Goal: Task Accomplishment & Management: Manage account settings

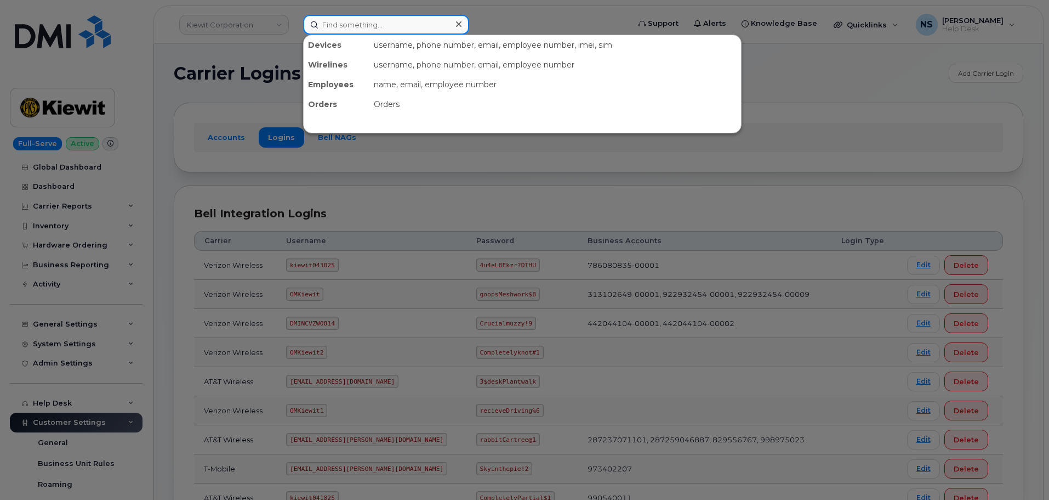
click at [398, 32] on input at bounding box center [386, 25] width 166 height 20
paste input "956-638-0440"
type input "956-638-0440"
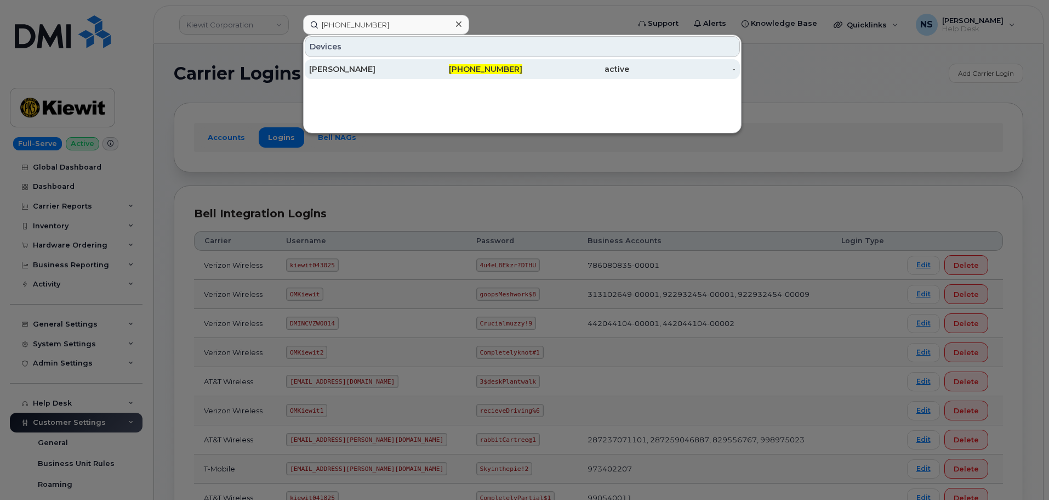
click at [450, 65] on div "956-638-0440" at bounding box center [469, 69] width 107 height 11
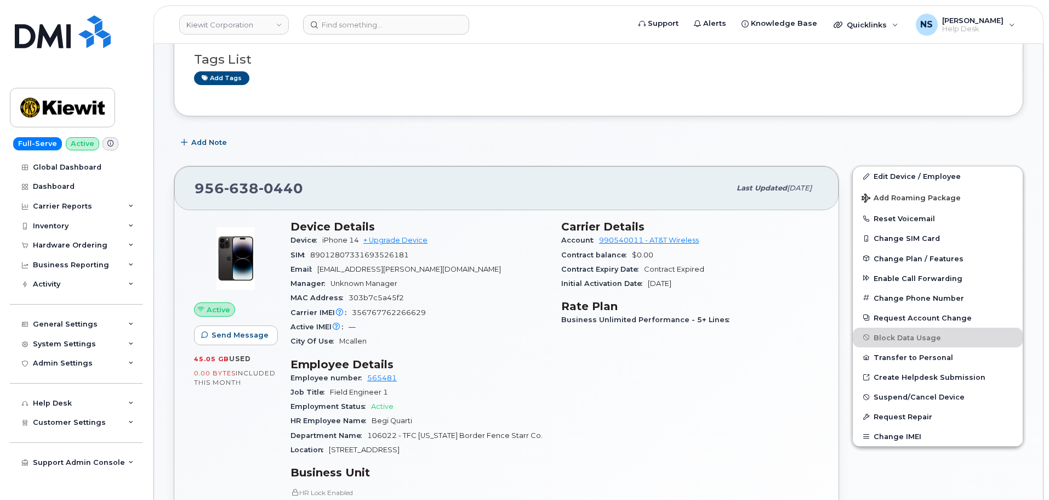
scroll to position [110, 0]
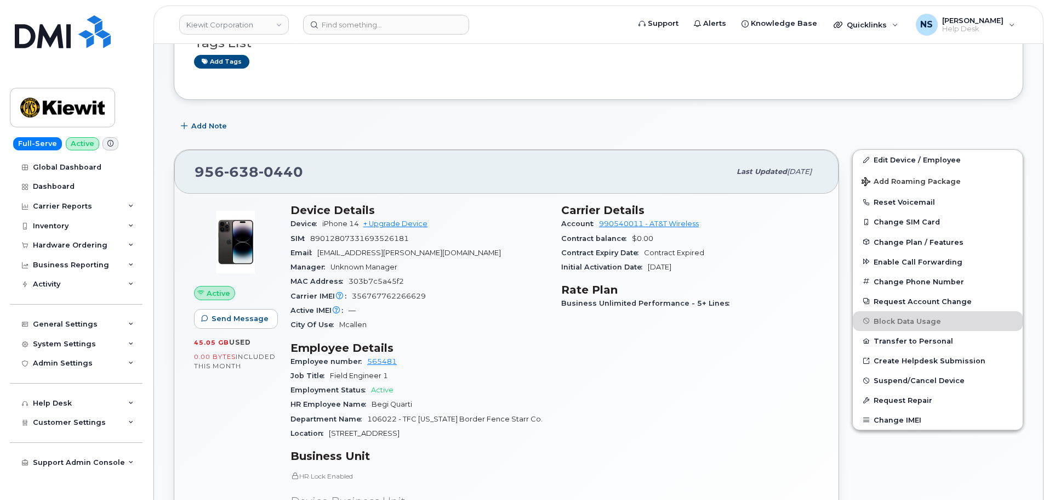
click at [600, 228] on div "Account 990540011 - AT&T Wireless" at bounding box center [690, 224] width 258 height 14
drag, startPoint x: 598, startPoint y: 224, endPoint x: 643, endPoint y: 224, distance: 45.0
click at [643, 224] on div "Account 990540011 - AT&T Wireless" at bounding box center [690, 224] width 258 height 14
copy link "990540011"
click at [491, 220] on div "Device iPhone 14 + Upgrade Device" at bounding box center [420, 224] width 258 height 14
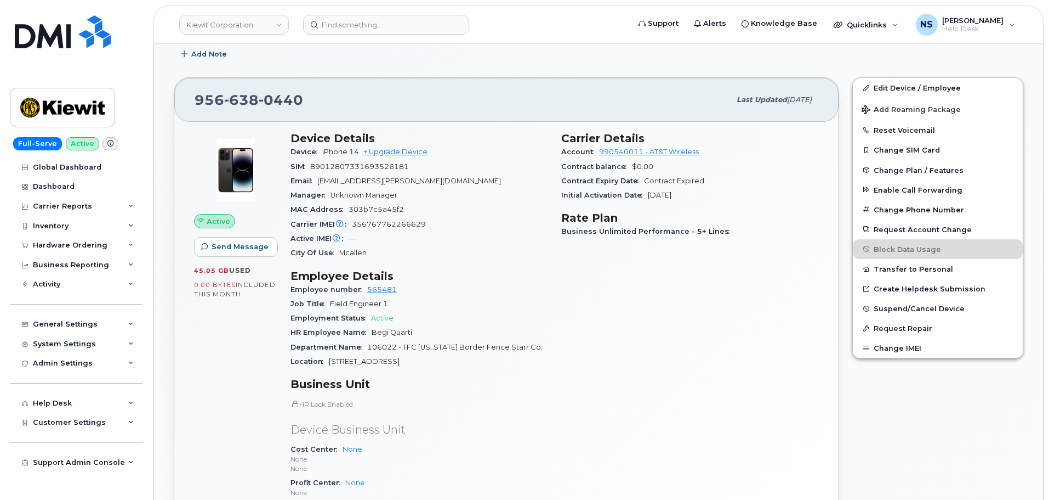
scroll to position [164, 0]
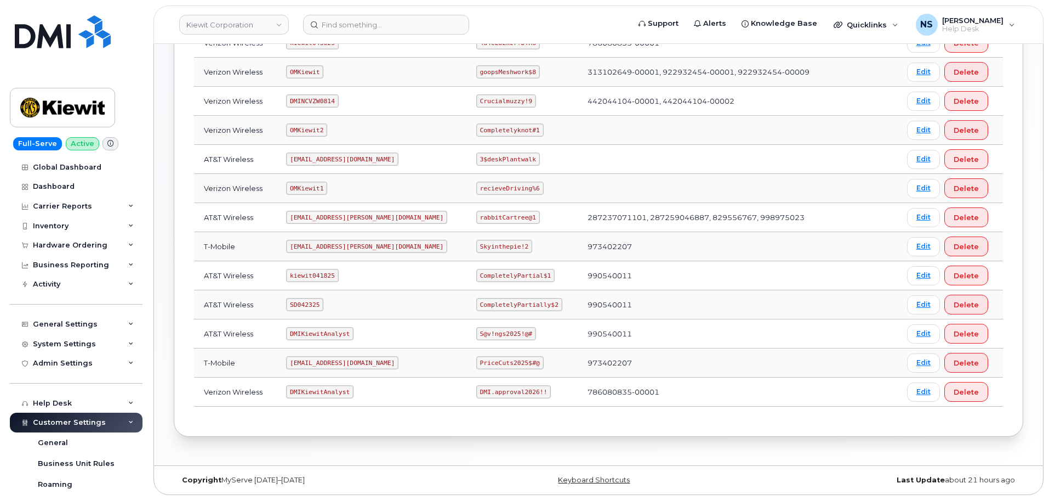
scroll to position [223, 0]
click at [316, 274] on code "kiewit041825" at bounding box center [312, 274] width 52 height 13
copy code "kiewit041825"
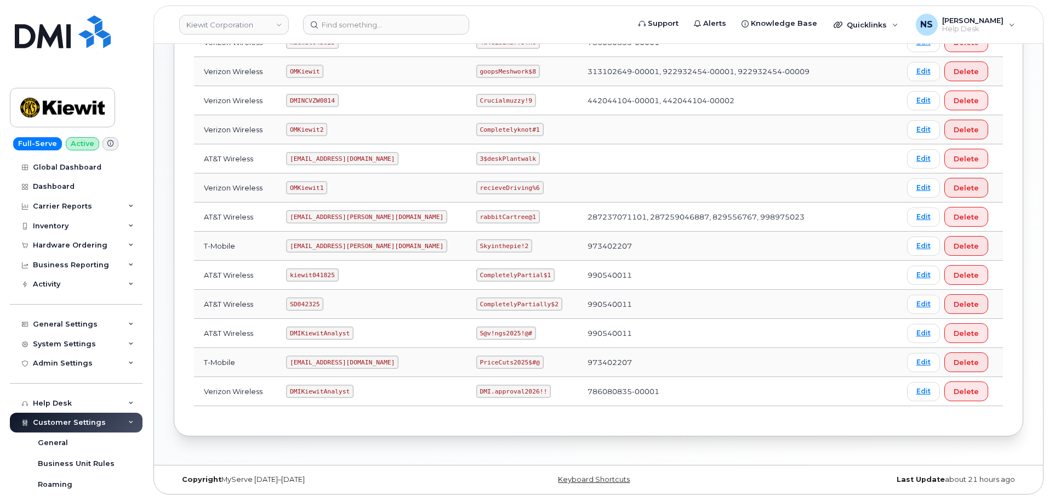
click at [476, 273] on code "CompletelyPartial$1" at bounding box center [515, 274] width 78 height 13
drag, startPoint x: 458, startPoint y: 273, endPoint x: 468, endPoint y: 263, distance: 14.0
click at [476, 271] on code "CompletelyPartial$1" at bounding box center [515, 274] width 78 height 13
copy code "CompletelyPartial"
click at [507, 277] on code "CompletelyPartial$1" at bounding box center [515, 274] width 78 height 13
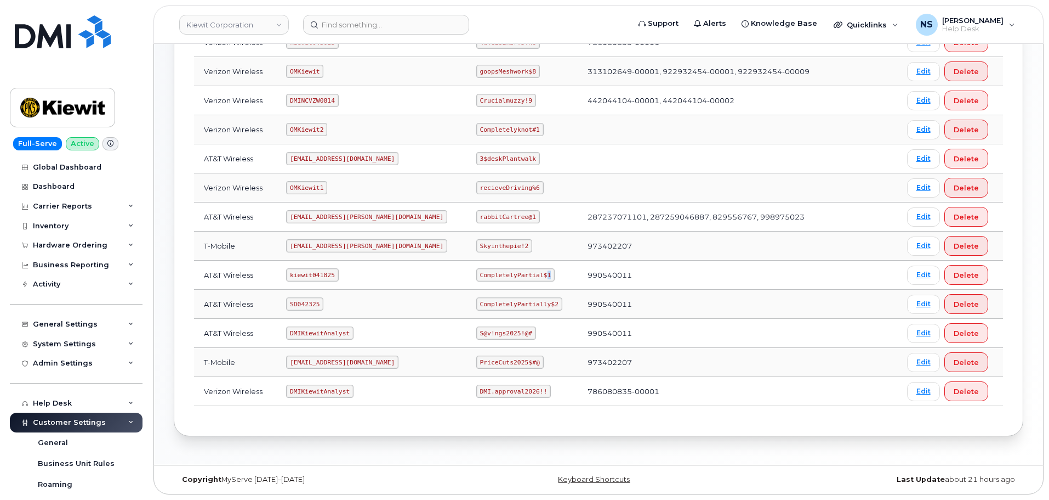
click at [507, 277] on code "CompletelyPartial$1" at bounding box center [515, 274] width 78 height 13
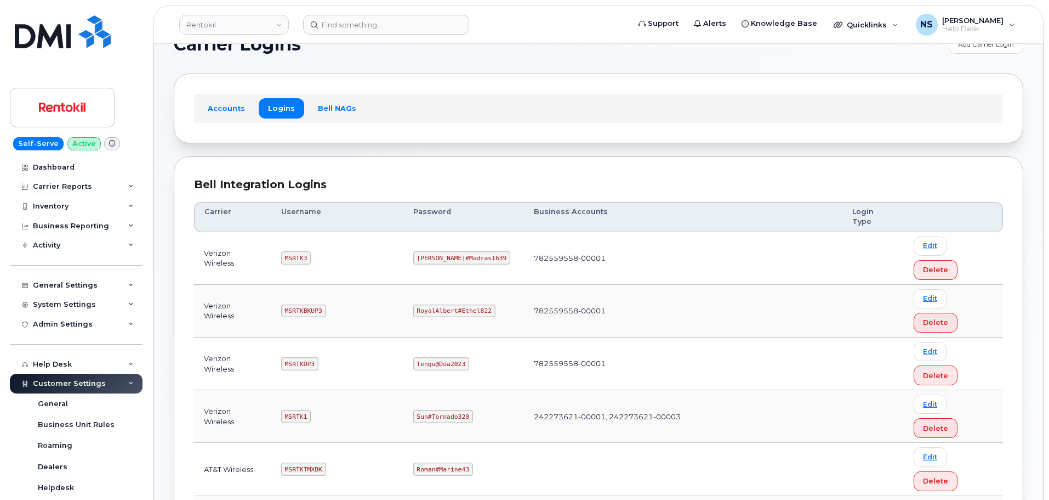
scroll to position [16, 0]
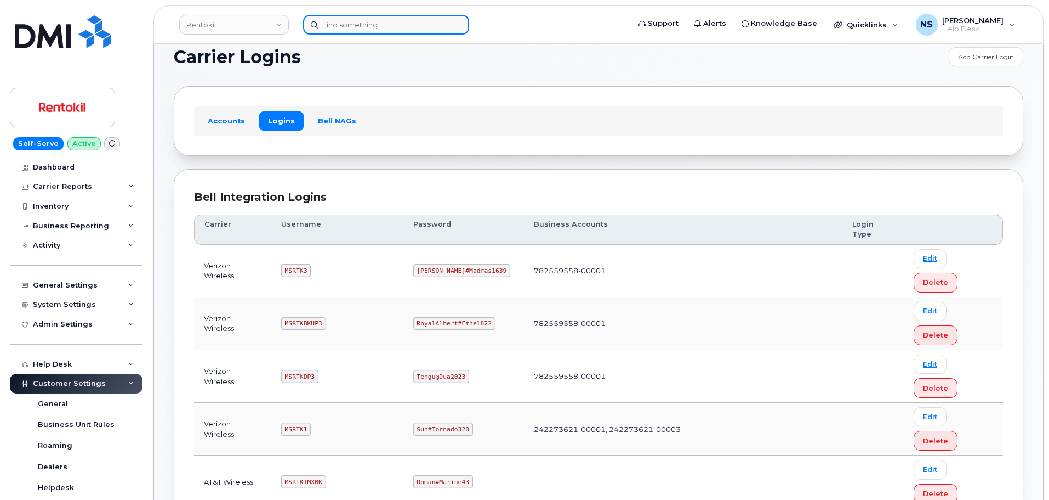
click at [396, 30] on input at bounding box center [386, 25] width 166 height 20
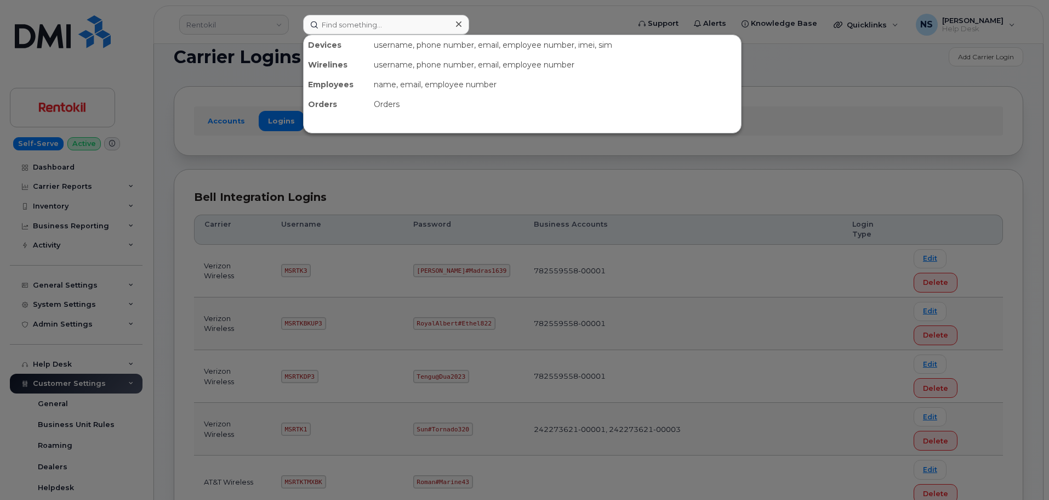
click at [523, 16] on div at bounding box center [524, 250] width 1049 height 500
click at [396, 29] on input at bounding box center [386, 25] width 166 height 20
click at [496, 4] on div at bounding box center [524, 250] width 1049 height 500
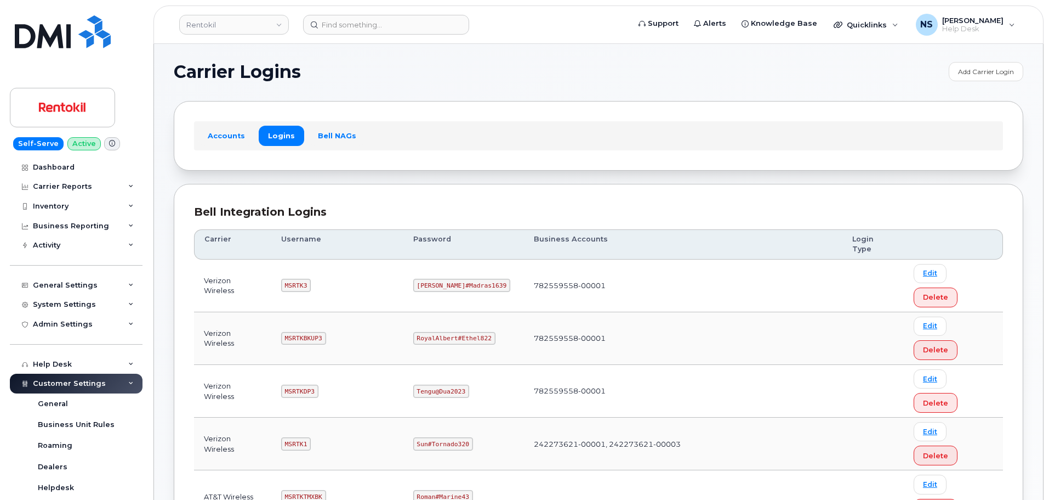
scroll to position [0, 0]
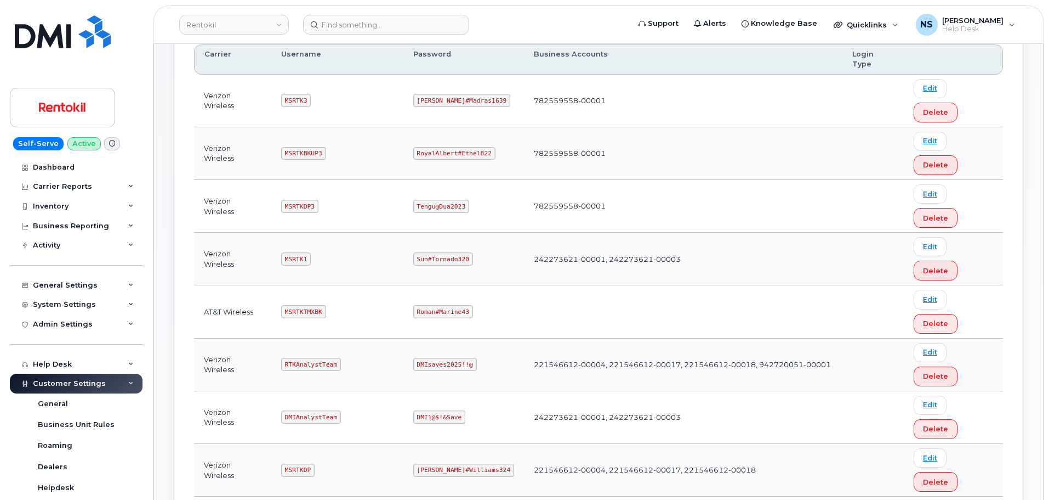
scroll to position [164, 0]
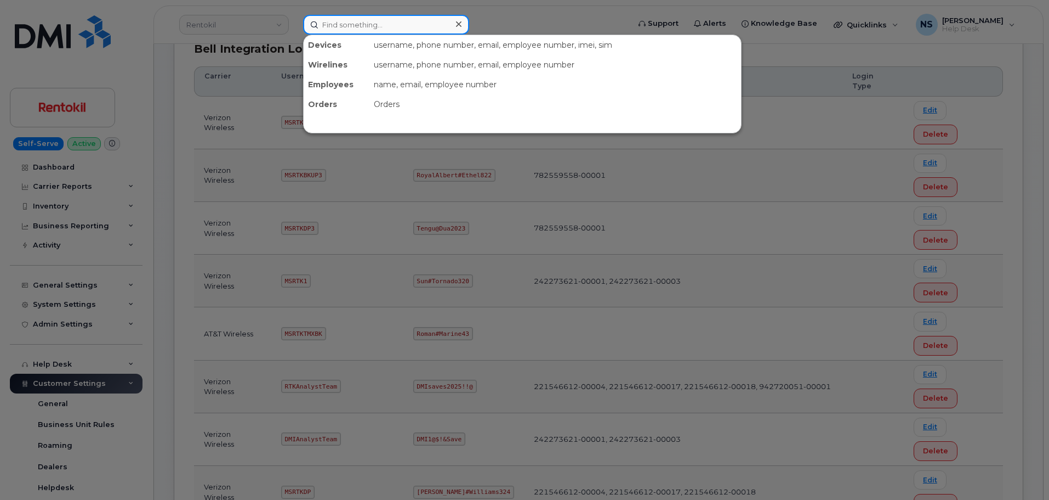
click at [395, 22] on input at bounding box center [386, 25] width 166 height 20
paste input "Jenn Lopez Campbell"
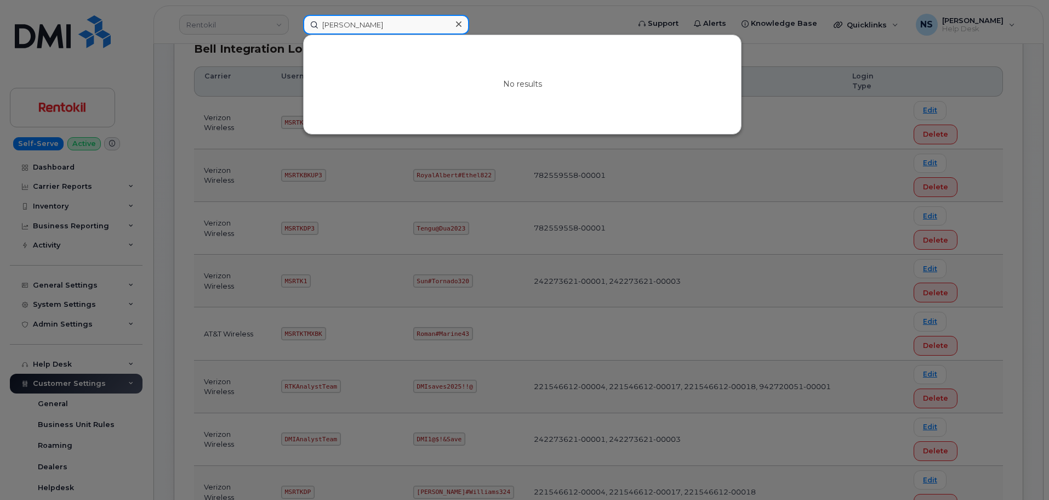
paste input "469) 307-4233"
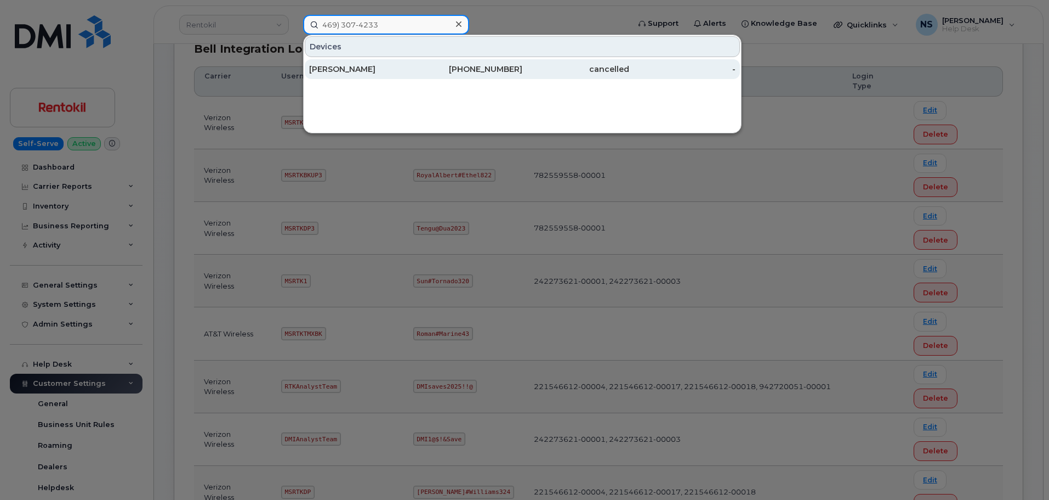
type input "469) 307-4233"
click at [460, 71] on div "469-307-4233" at bounding box center [469, 69] width 107 height 11
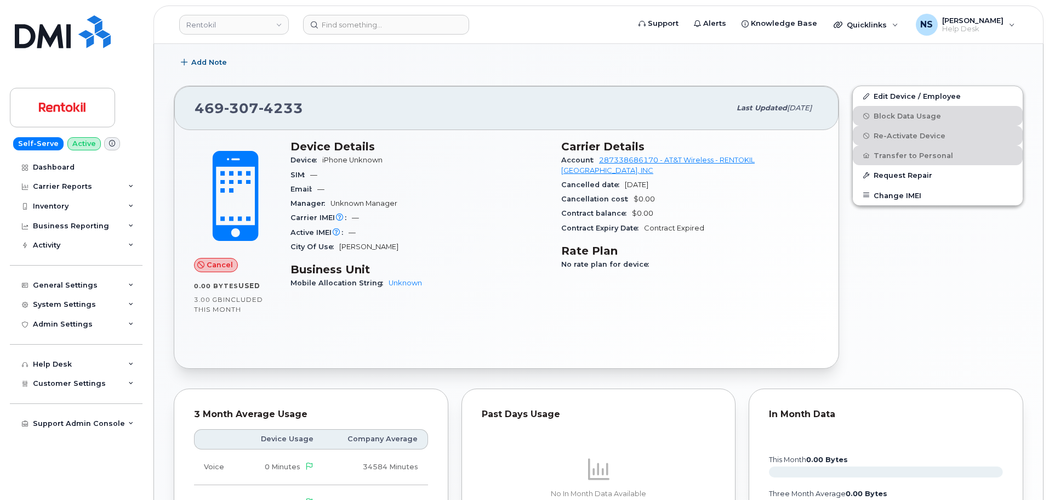
scroll to position [172, 0]
click at [84, 198] on div "Inventory" at bounding box center [76, 206] width 133 height 20
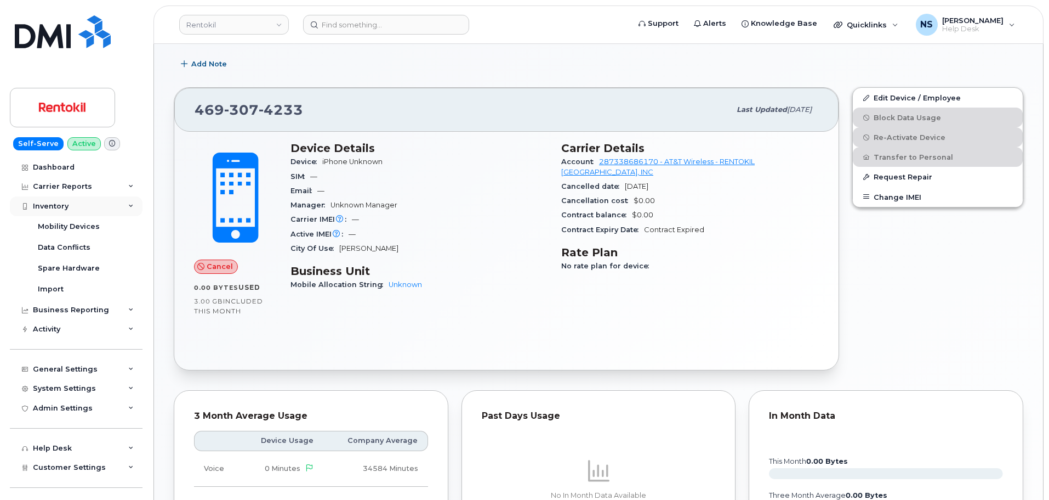
click at [84, 198] on div "Inventory" at bounding box center [76, 206] width 133 height 20
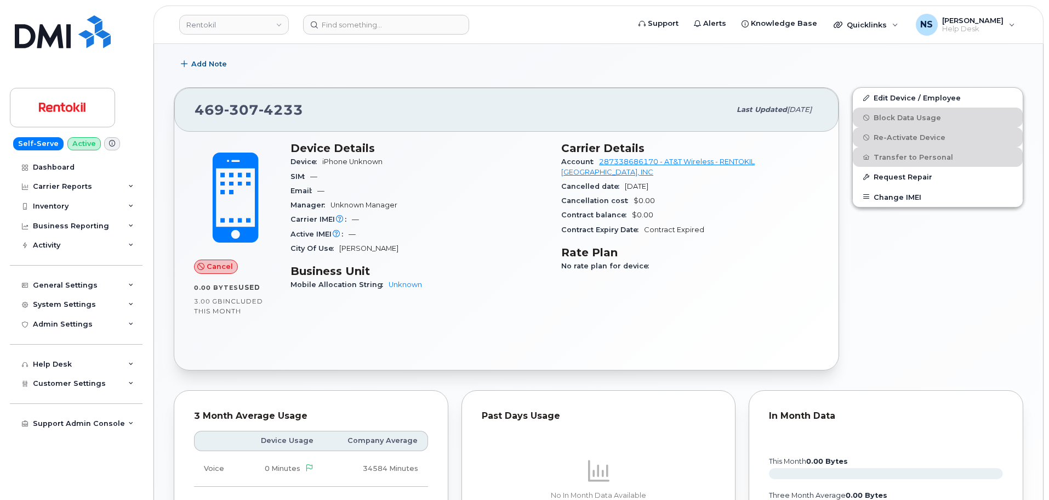
click at [236, 111] on span "307" at bounding box center [241, 109] width 35 height 16
copy span "[PHONE_NUMBER]"
click at [726, 280] on div "Carrier Details Account 287338686170 - AT&T Wireless - RENTOKIL [GEOGRAPHIC_DAT…" at bounding box center [690, 221] width 271 height 172
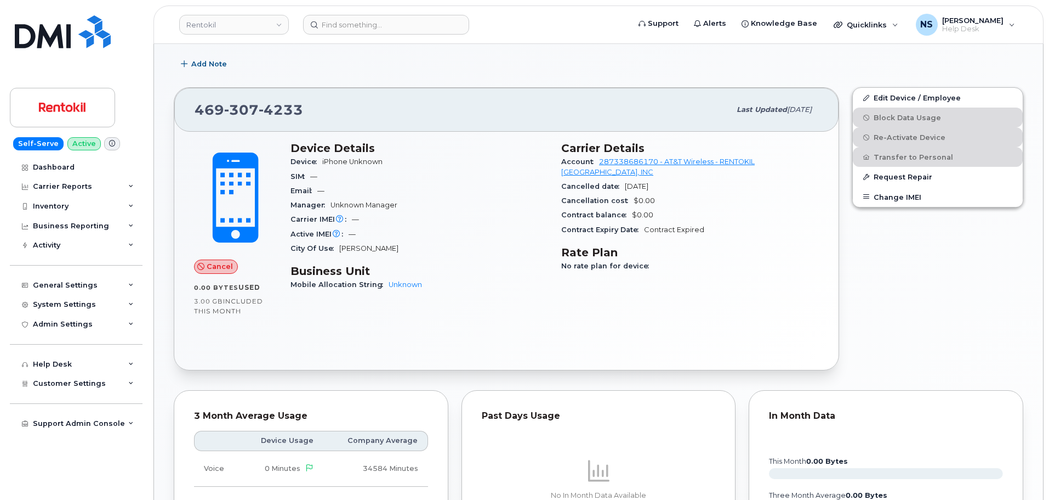
click at [279, 112] on span "4233" at bounding box center [281, 109] width 44 height 16
copy span "469 307 4233"
drag, startPoint x: 697, startPoint y: 280, endPoint x: 708, endPoint y: 282, distance: 10.6
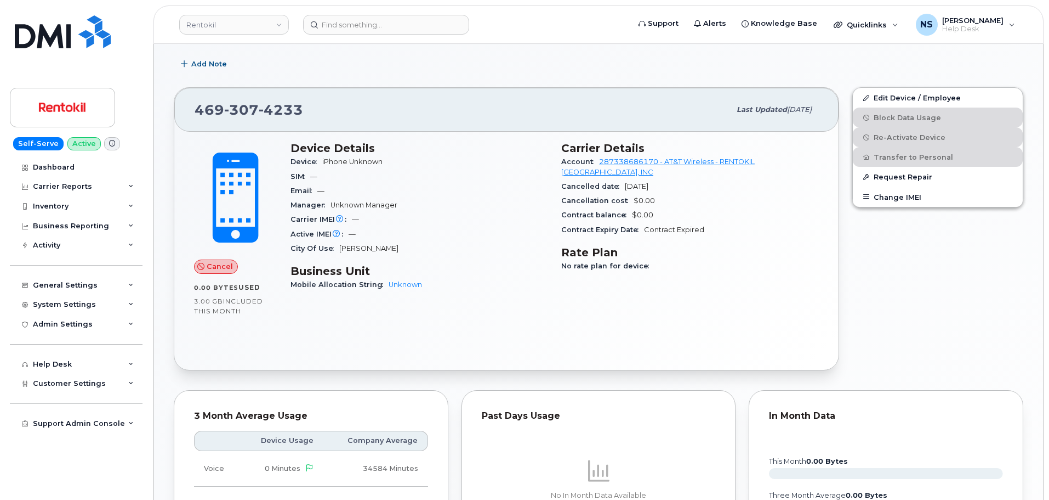
click at [701, 279] on div "Carrier Details Account 287338686170 - AT&T Wireless - RENTOKIL NORTH AMERICA, …" at bounding box center [690, 221] width 271 height 172
click at [217, 86] on div "469 307 4233 Last updated Jun 11, 2025 Cancel 0.00 Bytes  used 3.00 GB  include…" at bounding box center [506, 229] width 679 height 296
click at [243, 109] on span "307" at bounding box center [241, 109] width 35 height 16
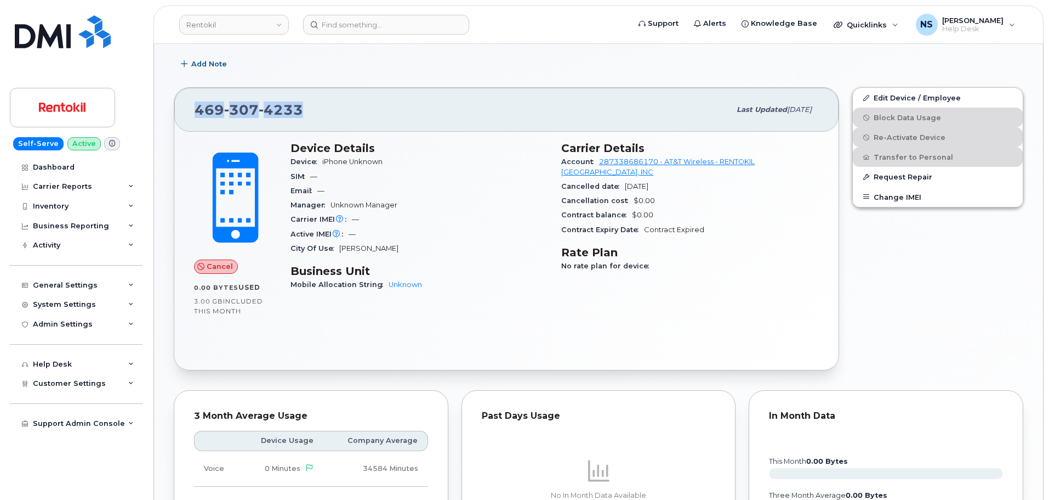
copy span "469 307 4233"
click at [378, 96] on div "469 307 4233 Last updated Jun 11, 2025" at bounding box center [506, 110] width 665 height 44
click at [209, 109] on span "469 307 4233" at bounding box center [249, 109] width 109 height 16
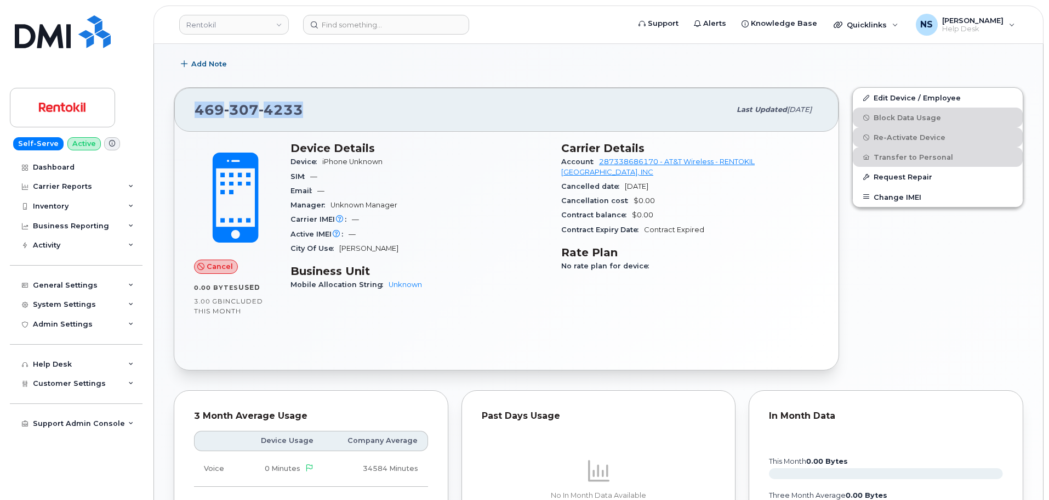
copy span "469 307 4233"
click at [396, 99] on div "469 307 4233" at bounding box center [463, 109] width 536 height 23
click at [235, 111] on span "307" at bounding box center [241, 109] width 35 height 16
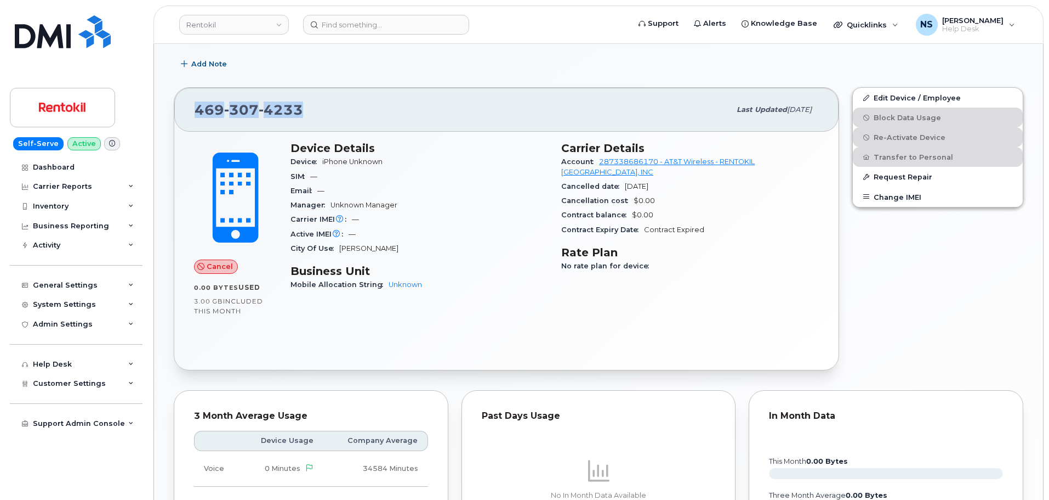
copy span "469 307 4233"
click at [466, 108] on div "469 307 4233" at bounding box center [463, 109] width 536 height 23
click at [299, 100] on div "469 307 4233" at bounding box center [463, 109] width 536 height 23
click at [300, 100] on div "469 307 4233" at bounding box center [463, 109] width 536 height 23
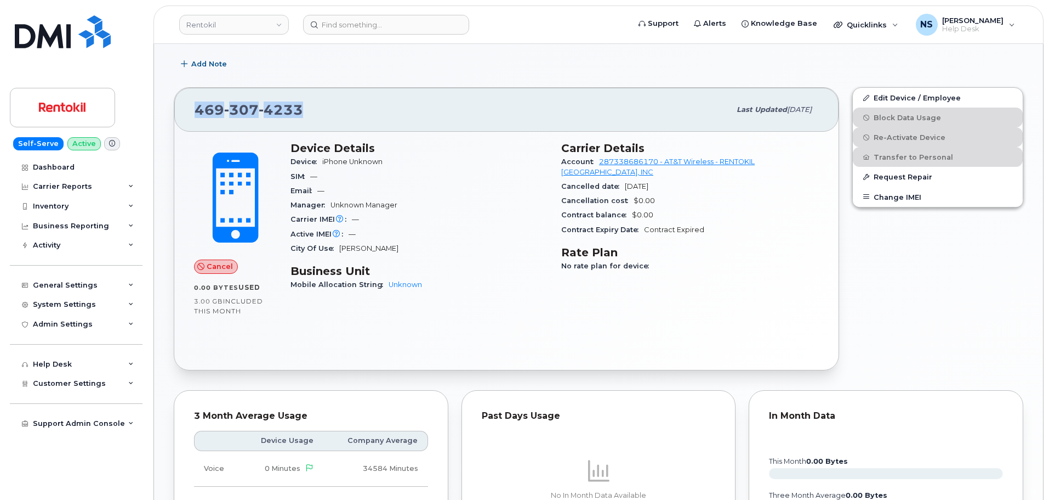
click at [287, 115] on span "4233" at bounding box center [281, 109] width 44 height 16
click at [287, 114] on span "4233" at bounding box center [281, 109] width 44 height 16
click at [330, 105] on div "469 307 4233" at bounding box center [463, 109] width 536 height 23
click at [307, 111] on div "469 307 4233" at bounding box center [463, 109] width 536 height 23
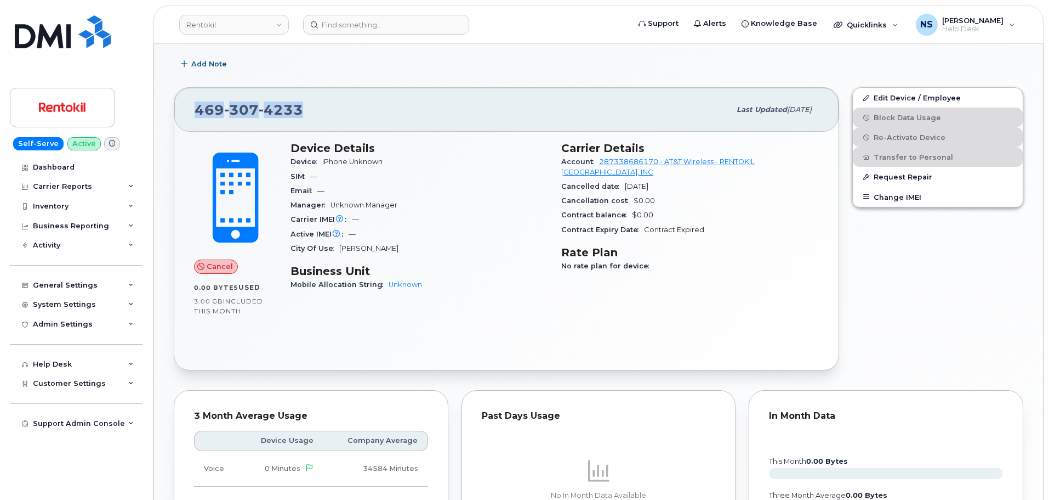
click at [304, 111] on div "469 307 4233" at bounding box center [463, 109] width 536 height 23
click at [279, 105] on span "4233" at bounding box center [281, 109] width 44 height 16
click at [277, 107] on span "4233" at bounding box center [281, 109] width 44 height 16
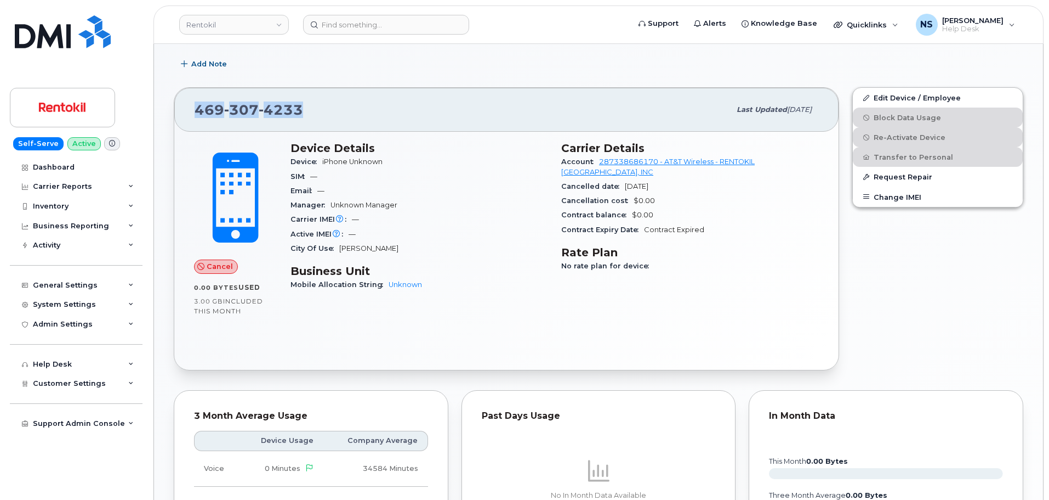
click at [277, 107] on span "4233" at bounding box center [281, 109] width 44 height 16
click at [407, 120] on div "469 307 4233" at bounding box center [463, 109] width 536 height 23
click at [284, 104] on span "4233" at bounding box center [281, 109] width 44 height 16
copy span "469 307 4233"
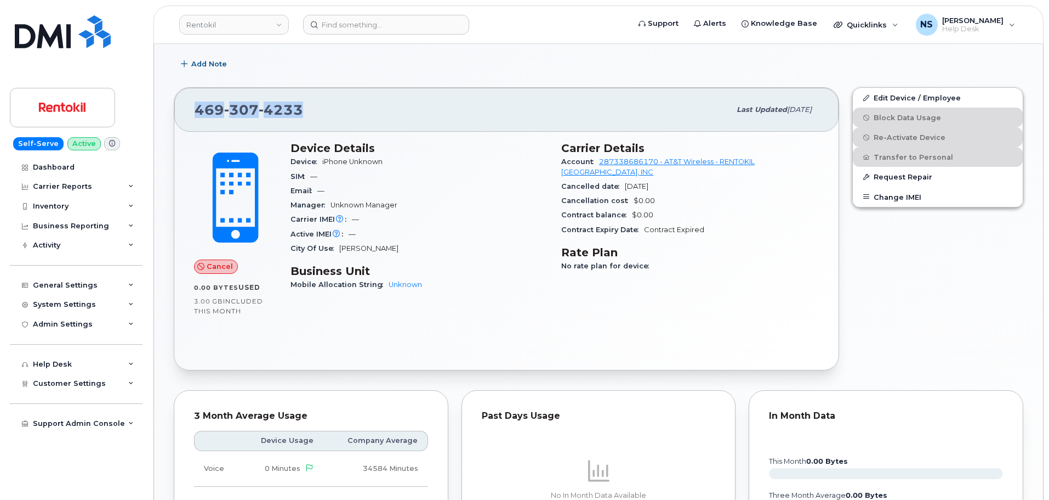
click at [434, 108] on div "469 307 4233" at bounding box center [463, 109] width 536 height 23
click at [299, 111] on span "4233" at bounding box center [281, 109] width 44 height 16
click at [299, 109] on span "4233" at bounding box center [281, 109] width 44 height 16
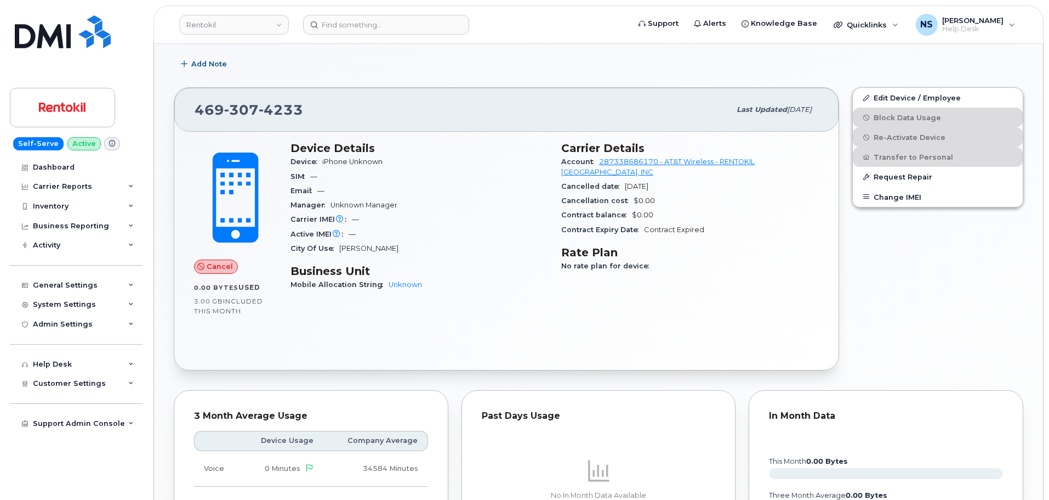
click at [285, 106] on span "4233" at bounding box center [281, 109] width 44 height 16
copy span "469 307 4233"
drag, startPoint x: 473, startPoint y: 110, endPoint x: 489, endPoint y: 109, distance: 15.9
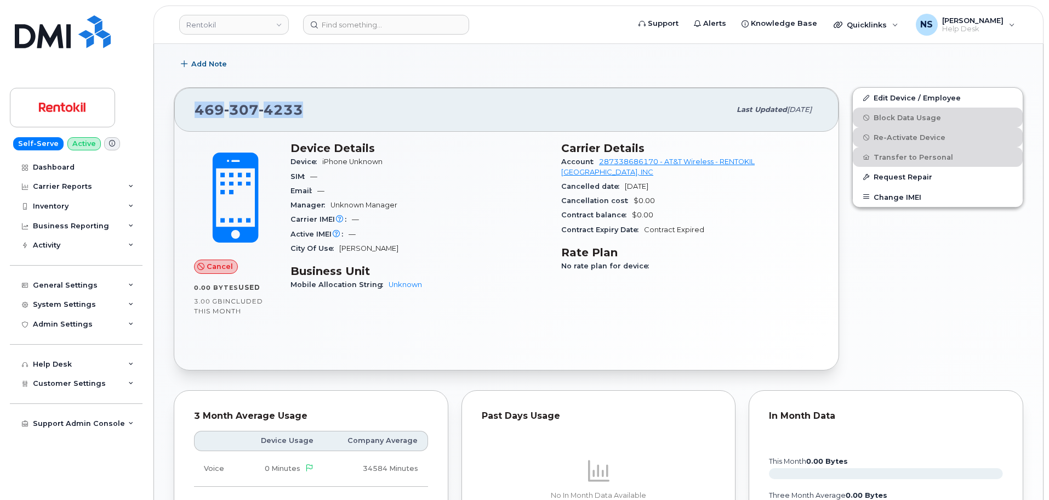
click at [474, 109] on div "469 307 4233" at bounding box center [463, 109] width 536 height 23
click at [303, 94] on div "469 307 4233 Last updated Jun 11, 2025" at bounding box center [506, 110] width 665 height 44
click at [298, 106] on span "4233" at bounding box center [281, 109] width 44 height 16
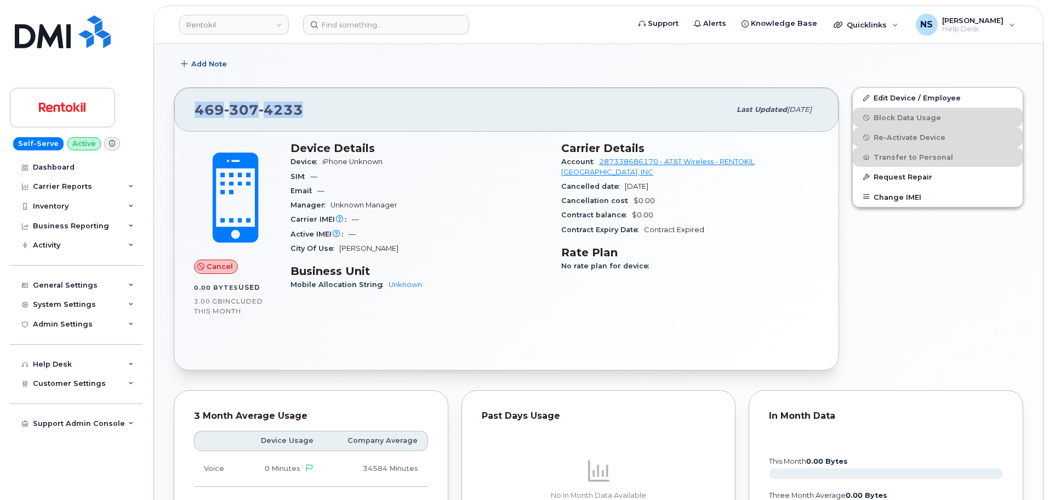
click at [366, 112] on div "469 307 4233" at bounding box center [463, 109] width 536 height 23
click at [298, 112] on span "4233" at bounding box center [281, 109] width 44 height 16
click at [298, 111] on span "4233" at bounding box center [281, 109] width 44 height 16
click at [297, 111] on span "4233" at bounding box center [281, 109] width 44 height 16
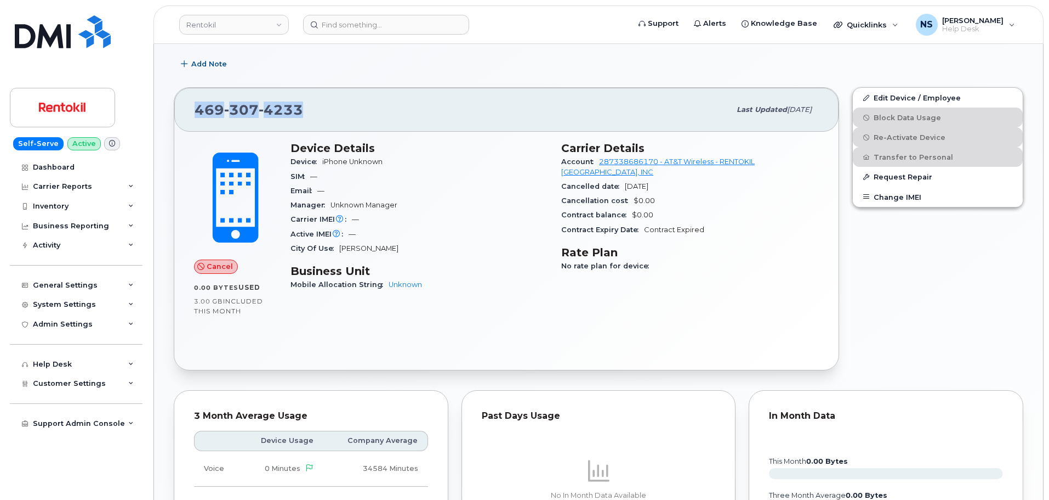
copy span "469 307 4233"
click at [303, 112] on div "469 307 4233" at bounding box center [463, 109] width 536 height 23
click at [289, 96] on div "469 307 4233 Last updated Jun 11, 2025" at bounding box center [506, 110] width 665 height 44
click at [288, 103] on span "4233" at bounding box center [281, 109] width 44 height 16
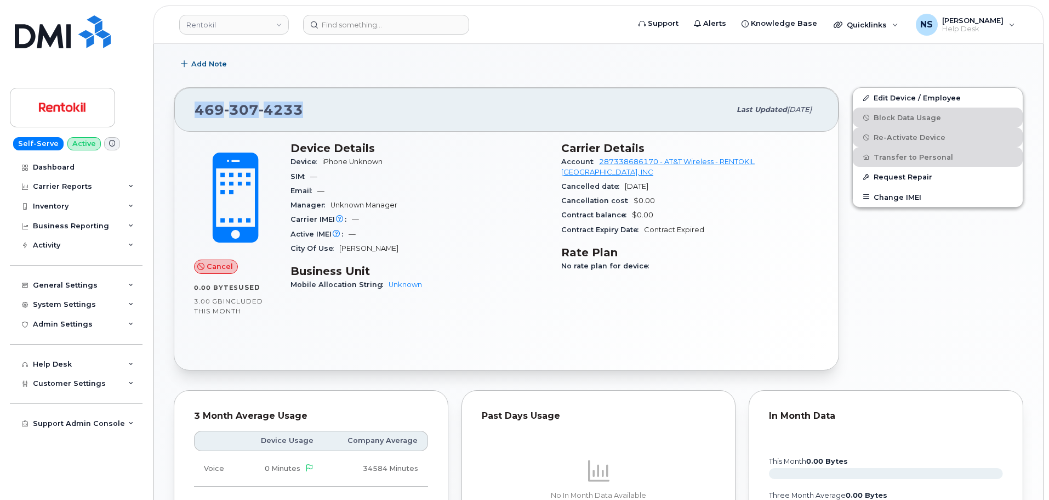
click at [288, 103] on span "4233" at bounding box center [281, 109] width 44 height 16
click at [321, 103] on div "469 307 4233" at bounding box center [463, 109] width 536 height 23
click at [330, 104] on div "469 307 4233" at bounding box center [463, 109] width 536 height 23
drag, startPoint x: 323, startPoint y: 109, endPoint x: 274, endPoint y: 106, distance: 49.4
click at [196, 101] on div "469 307 4233" at bounding box center [463, 109] width 536 height 23
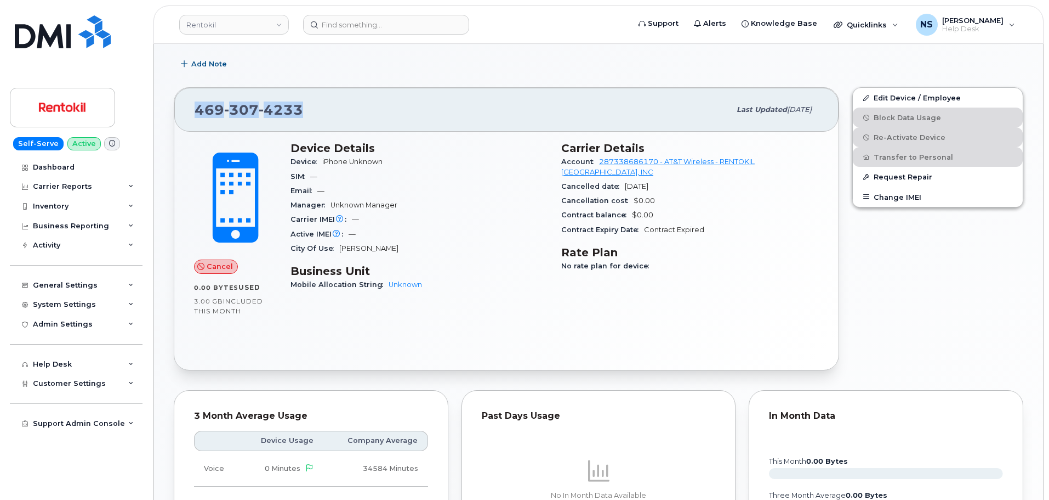
click at [277, 105] on span "4233" at bounding box center [281, 109] width 44 height 16
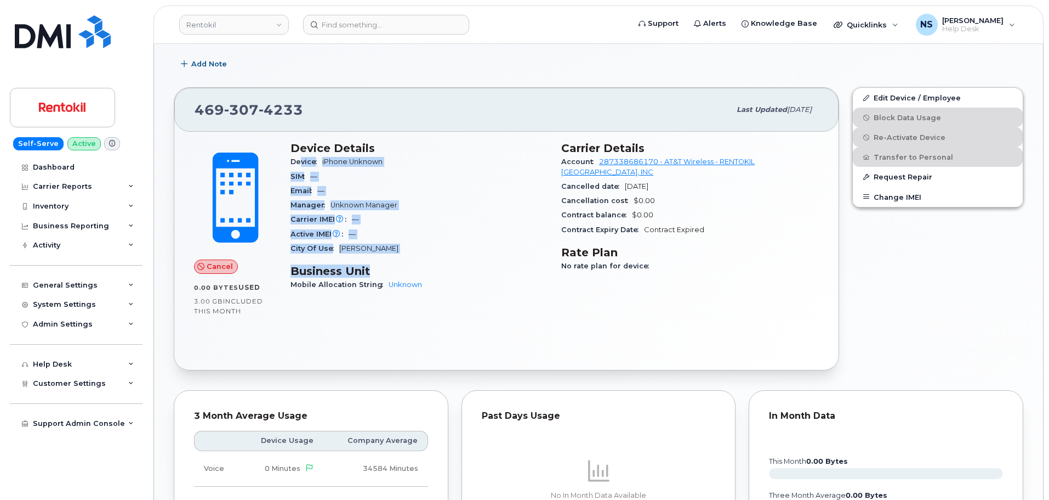
drag, startPoint x: 388, startPoint y: 259, endPoint x: 371, endPoint y: 147, distance: 113.6
click at [307, 150] on div "Device Details Device iPhone Unknown SIM — Email — Manager Unknown Manager Carr…" at bounding box center [419, 221] width 271 height 172
click at [400, 154] on h3 "Device Details" at bounding box center [420, 147] width 258 height 13
click at [402, 165] on div "Device iPhone Unknown" at bounding box center [420, 162] width 258 height 14
click at [421, 184] on div "Email —" at bounding box center [420, 191] width 258 height 14
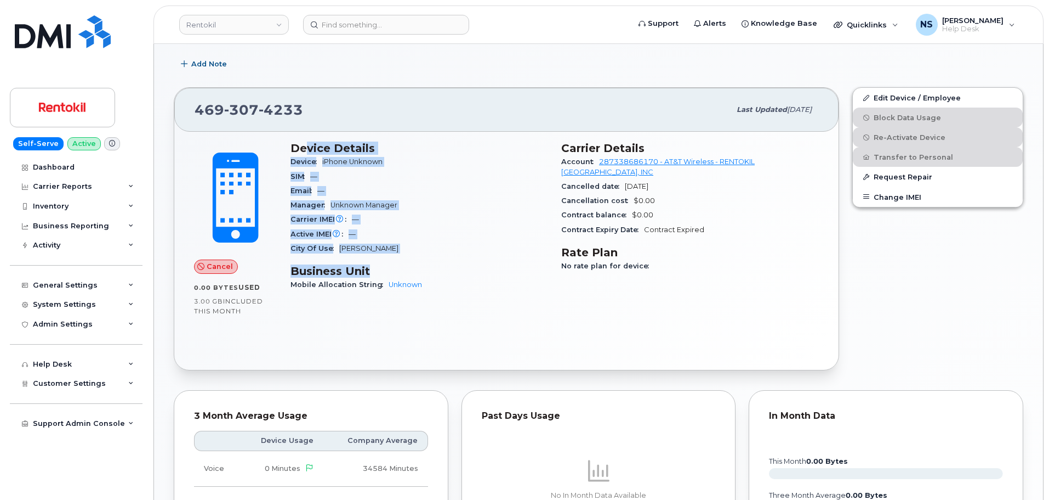
click at [413, 180] on div "SIM —" at bounding box center [420, 176] width 258 height 14
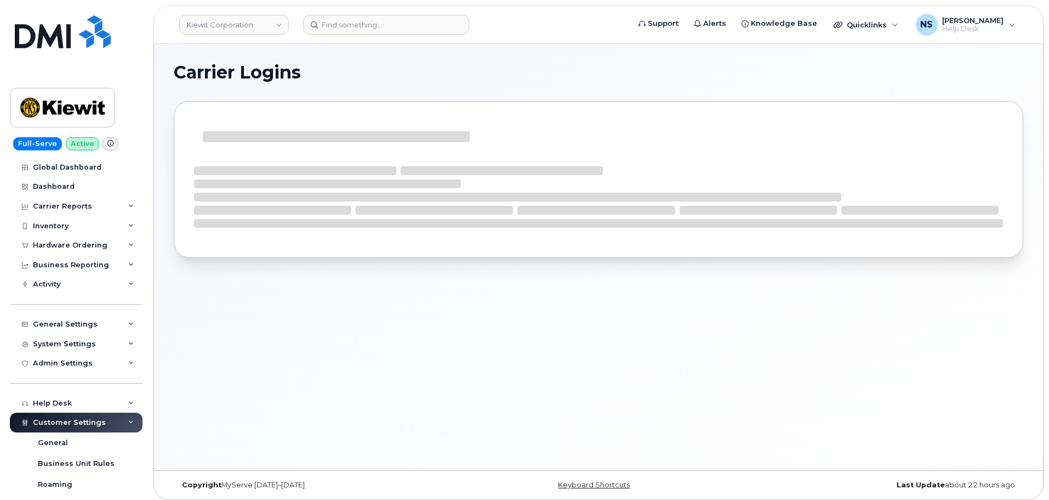
click at [322, 13] on header "Kiewit Corporation Support Alerts Knowledge Base Quicklinks Suspend / Cancel De…" at bounding box center [599, 24] width 890 height 38
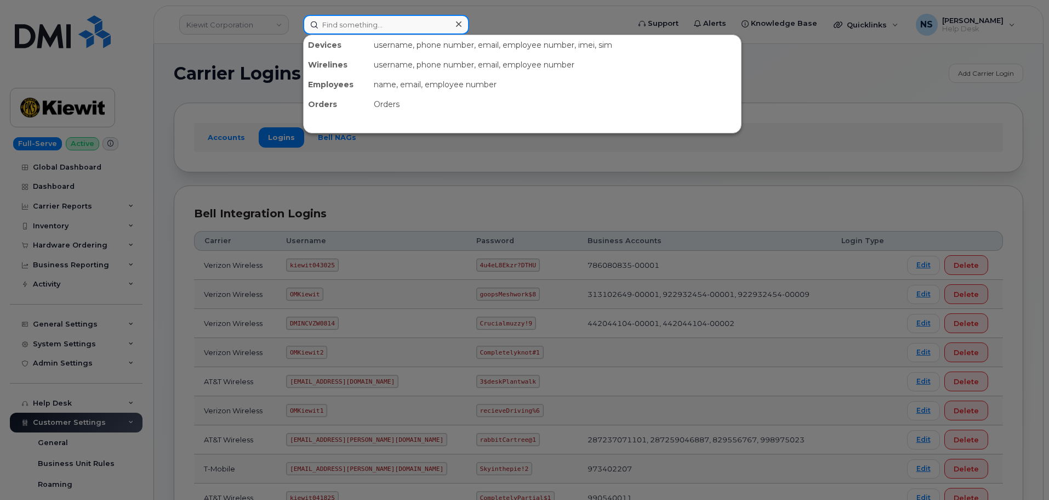
click at [338, 19] on input at bounding box center [386, 25] width 166 height 20
paste input "2366604409"
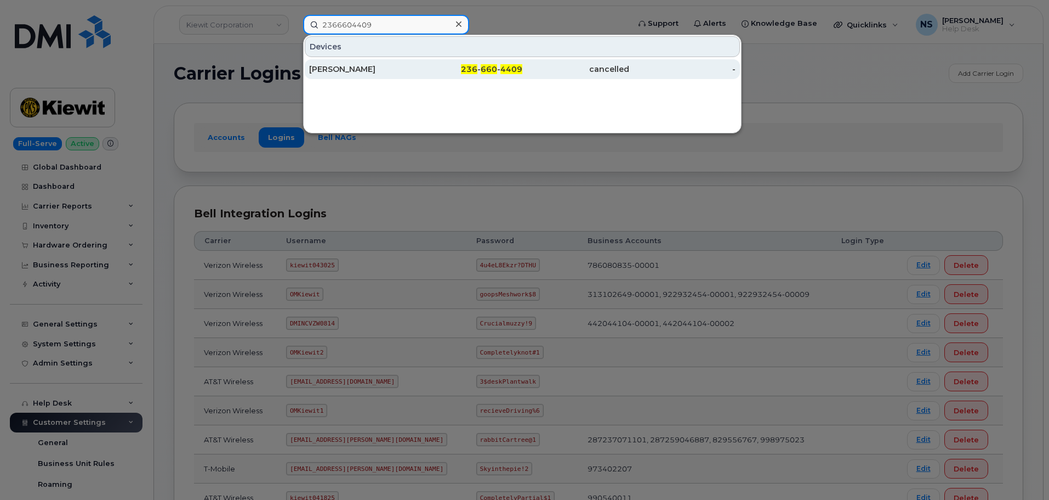
type input "2366604409"
click at [390, 75] on div "[PERSON_NAME]" at bounding box center [362, 69] width 107 height 20
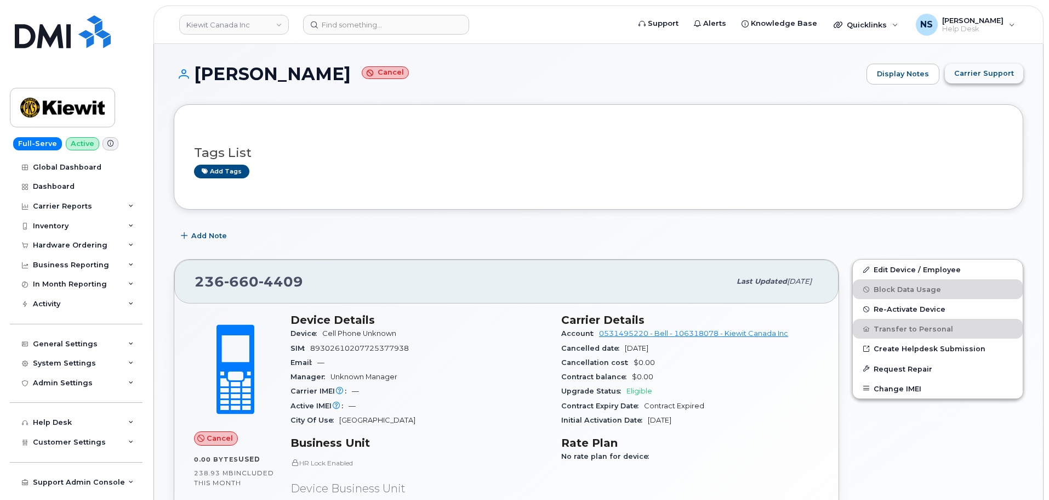
click at [971, 82] on button "Carrier Support" at bounding box center [984, 74] width 78 height 20
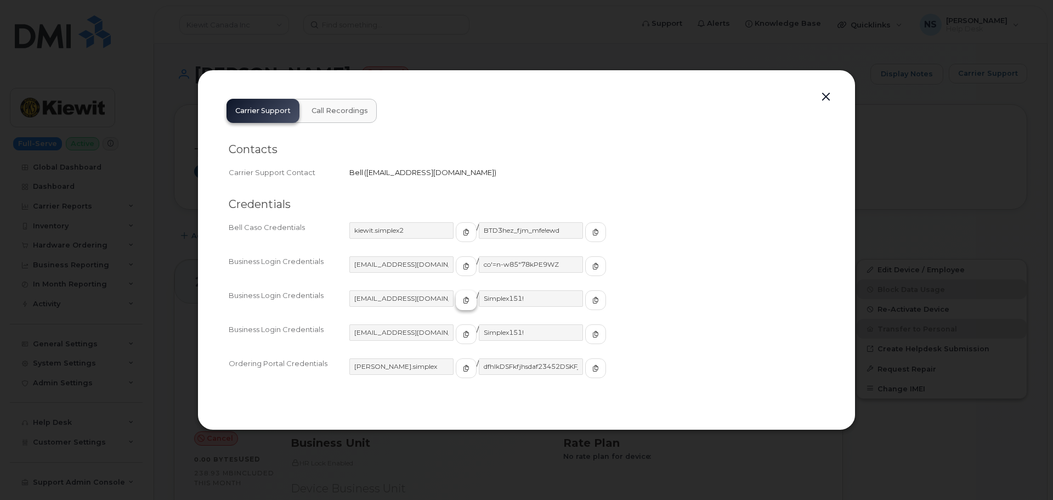
click at [456, 293] on button "button" at bounding box center [466, 300] width 21 height 20
drag, startPoint x: 563, startPoint y: 301, endPoint x: 510, endPoint y: 25, distance: 281.4
click at [592, 300] on icon "button" at bounding box center [595, 300] width 7 height 7
click at [853, 105] on div "Carrier Support Call Recordings Contacts Carrier Support Contact Bell   [EMAIL_…" at bounding box center [526, 250] width 658 height 360
click at [835, 95] on div "Carrier Support Call Recordings Contacts Carrier Support Contact Bell   [EMAIL_…" at bounding box center [526, 250] width 658 height 360
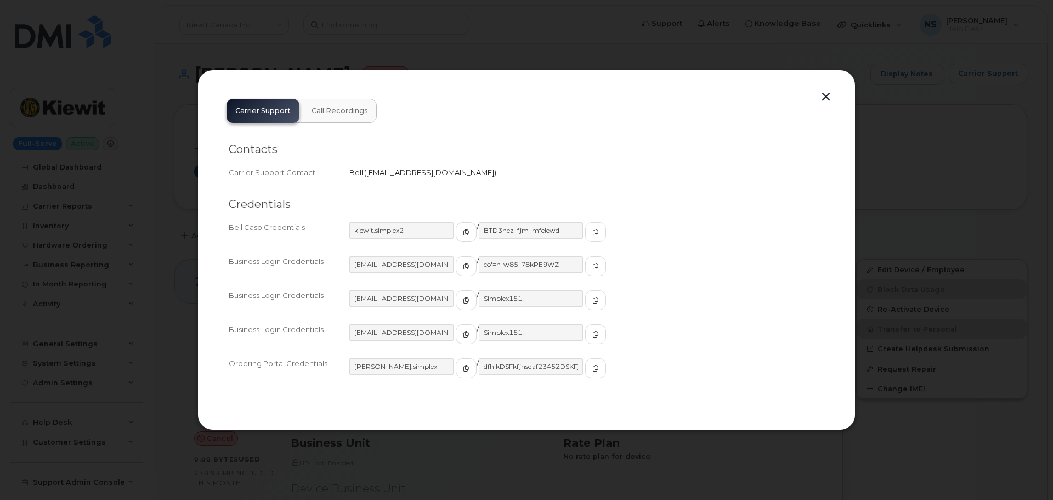
click at [830, 95] on button "button" at bounding box center [826, 96] width 16 height 15
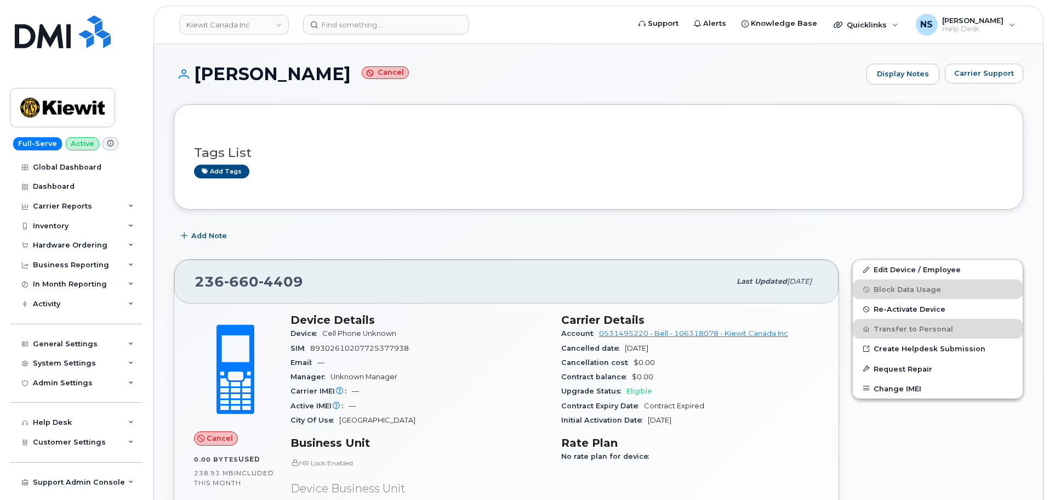
click at [242, 294] on div "[PHONE_NUMBER] Last updated [DATE]" at bounding box center [506, 281] width 665 height 44
click at [242, 292] on div "[PHONE_NUMBER]" at bounding box center [463, 281] width 536 height 23
copy span "[PHONE_NUMBER]"
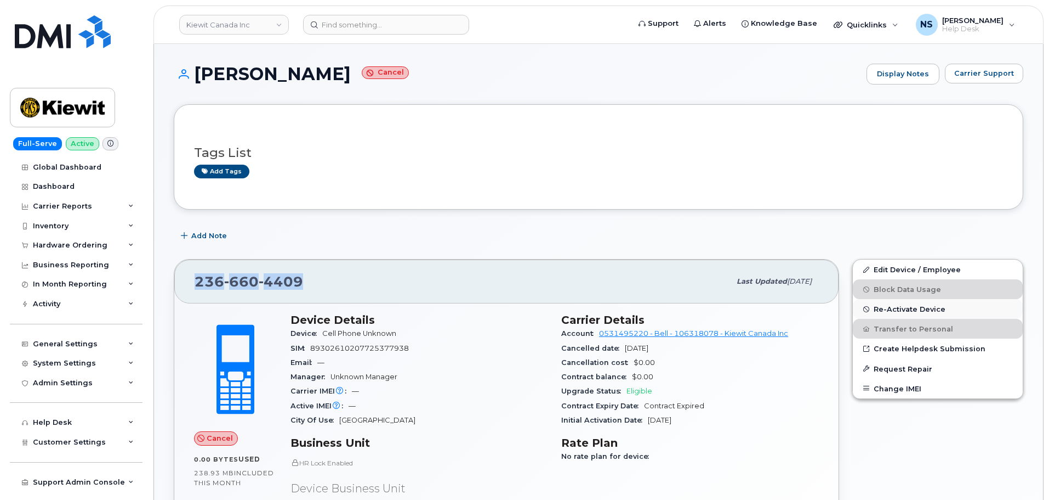
click at [899, 313] on button "Re-Activate Device" at bounding box center [938, 309] width 170 height 20
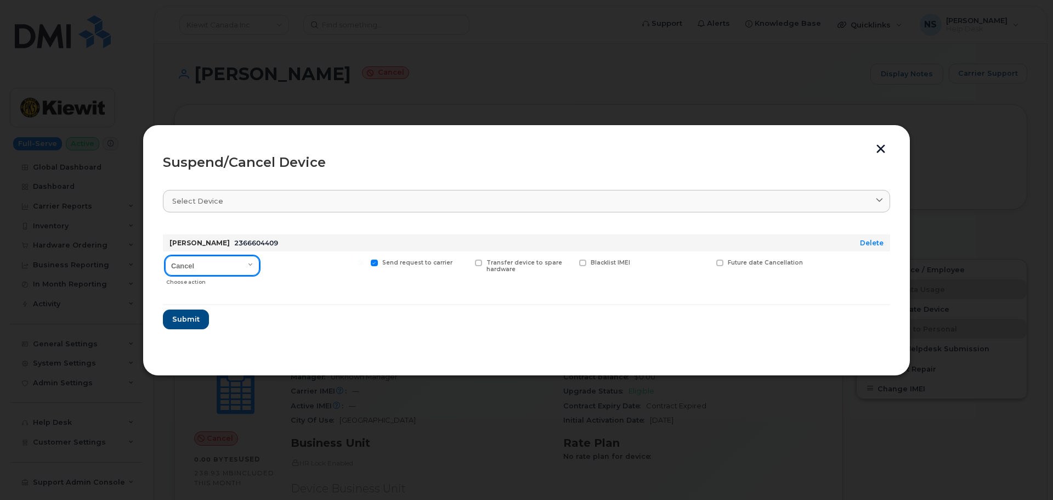
click at [228, 266] on select "Cancel Suspend - Extend Suspension Suspend - Reduced Rate Suspend - Full Rate S…" at bounding box center [212, 266] width 94 height 20
select select "[object Object]"
click at [165, 256] on select "Cancel Suspend - Extend Suspension Suspend - Reduced Rate Suspend - Full Rate S…" at bounding box center [212, 266] width 94 height 20
click at [298, 263] on span "Available for new activations/redeployments" at bounding box center [319, 266] width 82 height 14
click at [272, 259] on span at bounding box center [269, 262] width 7 height 7
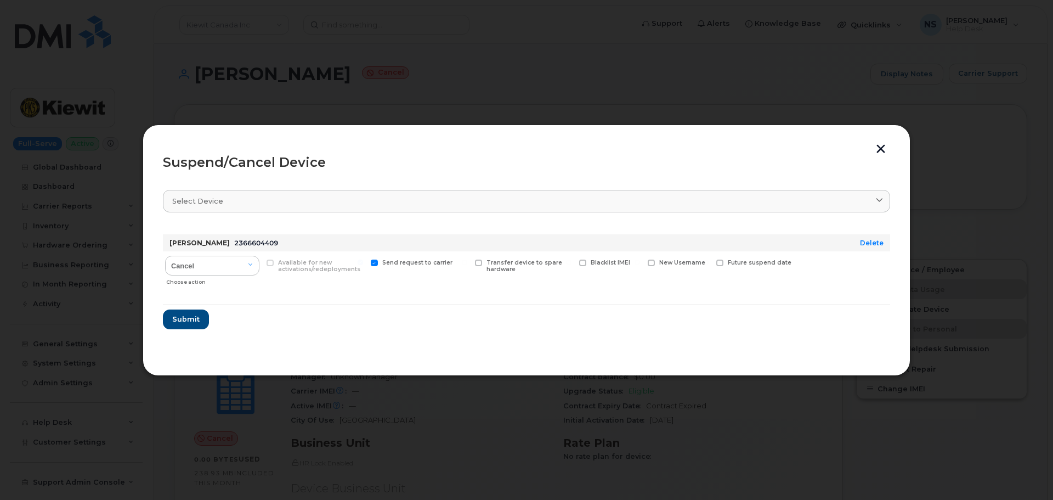
click at [267, 261] on span at bounding box center [269, 262] width 7 height 7
click at [267, 262] on span at bounding box center [269, 262] width 7 height 7
click at [183, 320] on span "Submit" at bounding box center [185, 319] width 27 height 10
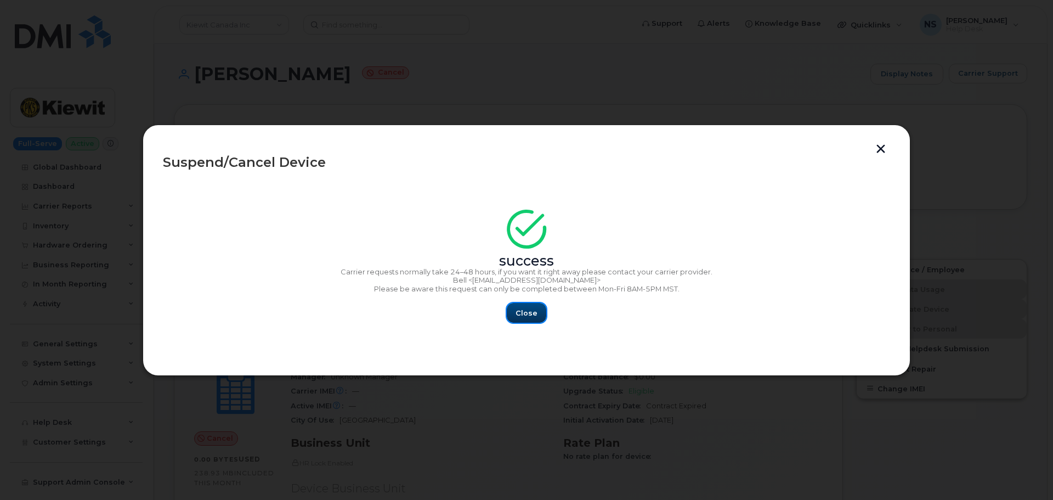
click at [518, 311] on span "Close" at bounding box center [526, 313] width 22 height 10
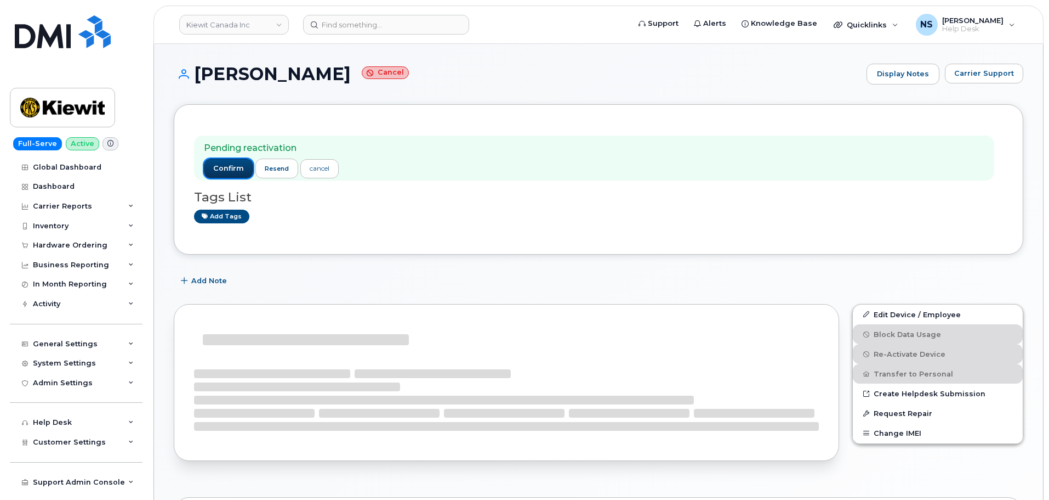
drag, startPoint x: 224, startPoint y: 163, endPoint x: 230, endPoint y: 163, distance: 6.0
click at [225, 162] on button "confirm" at bounding box center [228, 168] width 49 height 20
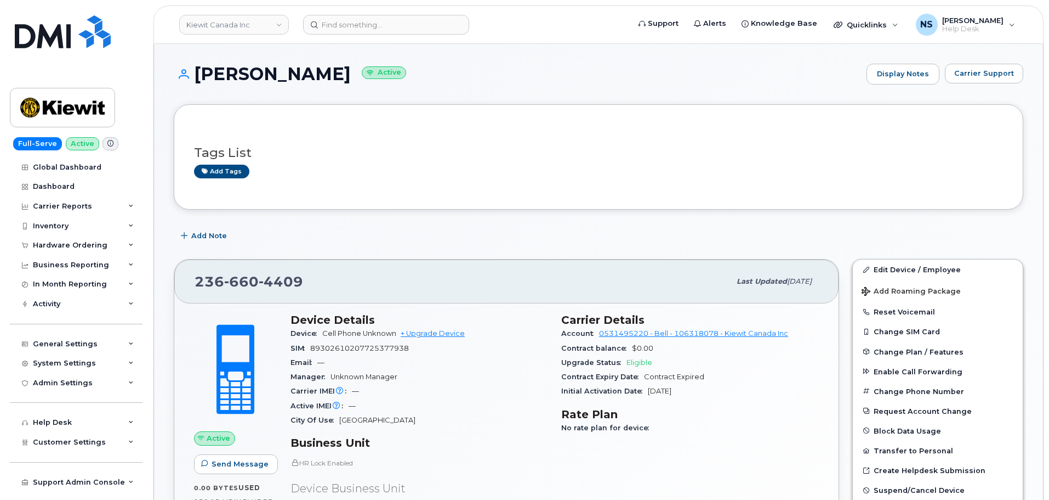
click at [240, 76] on h1 "[PERSON_NAME] Active" at bounding box center [518, 73] width 688 height 19
click at [240, 76] on h1 "Nick Brons Active" at bounding box center [518, 73] width 688 height 19
drag, startPoint x: 240, startPoint y: 76, endPoint x: 240, endPoint y: 88, distance: 11.5
click at [240, 88] on div "Nick Brons Active Display Notes Carrier Support" at bounding box center [599, 84] width 850 height 41
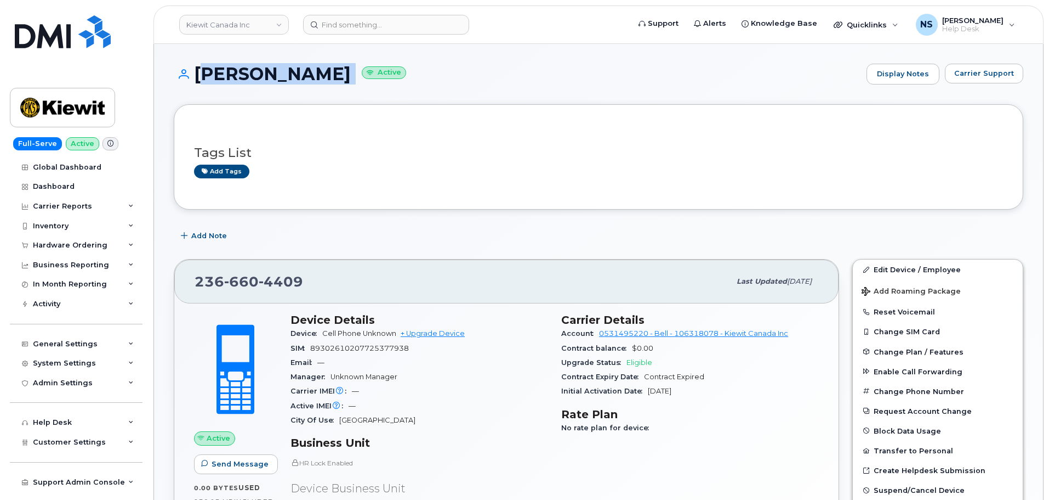
copy h1 "Nick Brons"
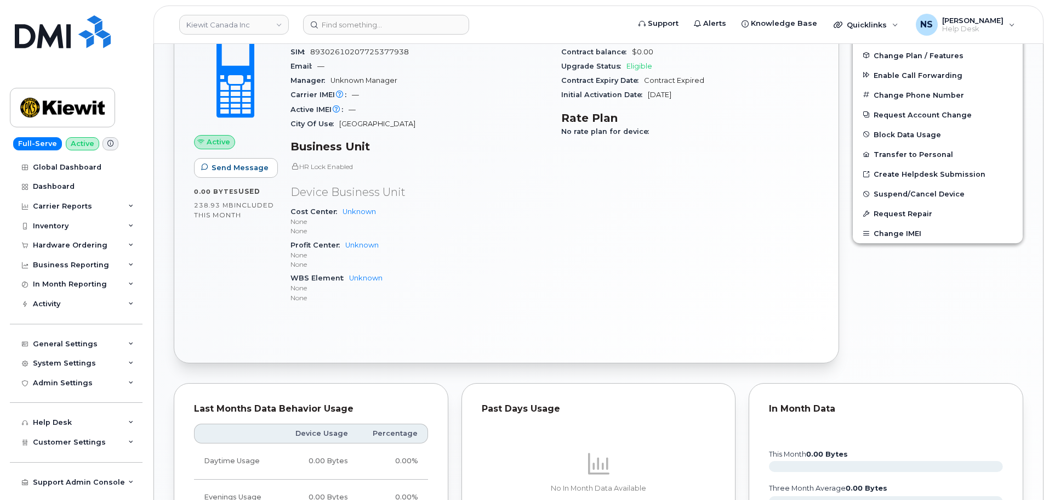
scroll to position [384, 0]
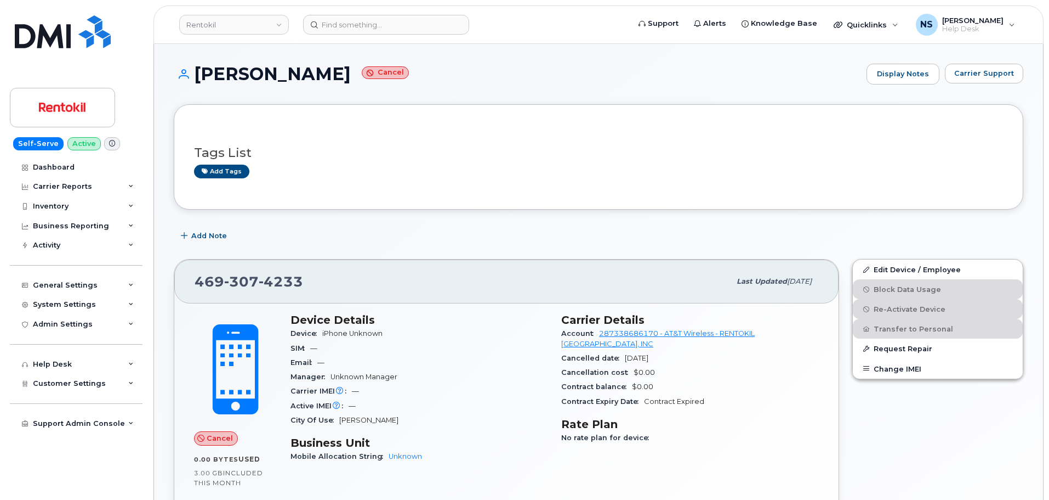
scroll to position [172, 0]
